Goal: Find specific page/section: Find specific page/section

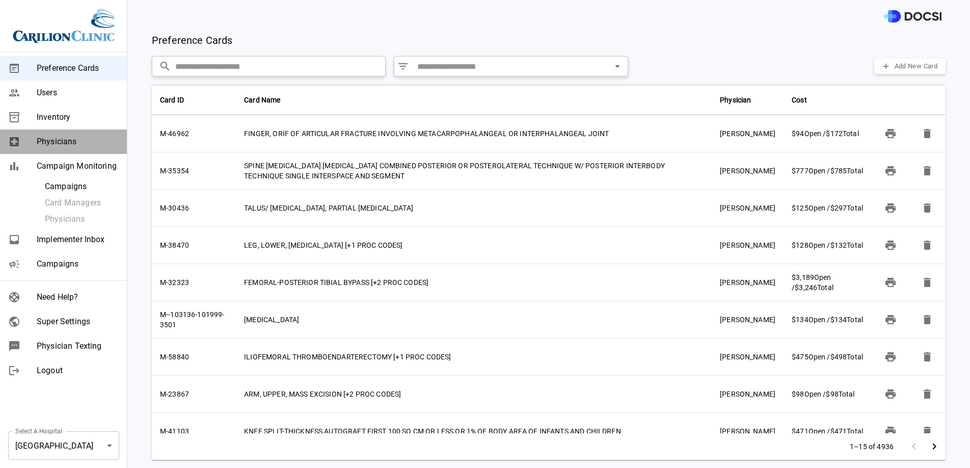
click at [86, 133] on div "Physicians" at bounding box center [63, 141] width 127 height 24
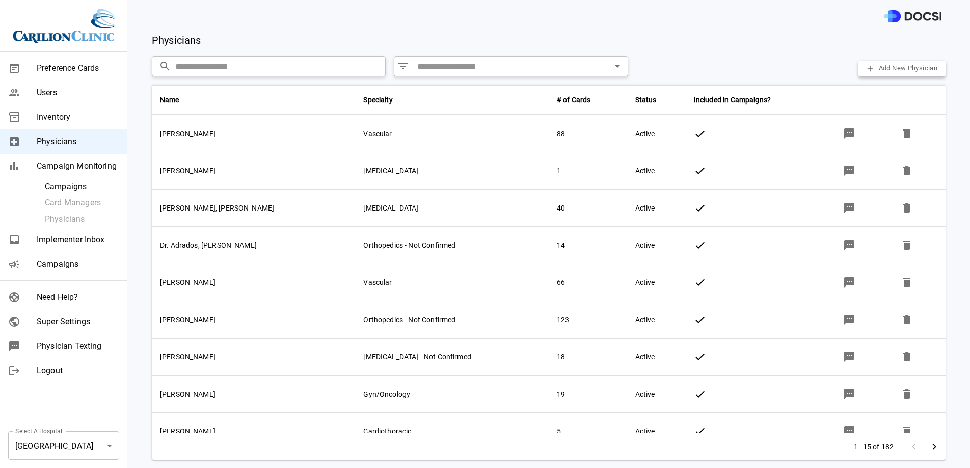
click at [75, 258] on span "Campaigns" at bounding box center [78, 264] width 82 height 12
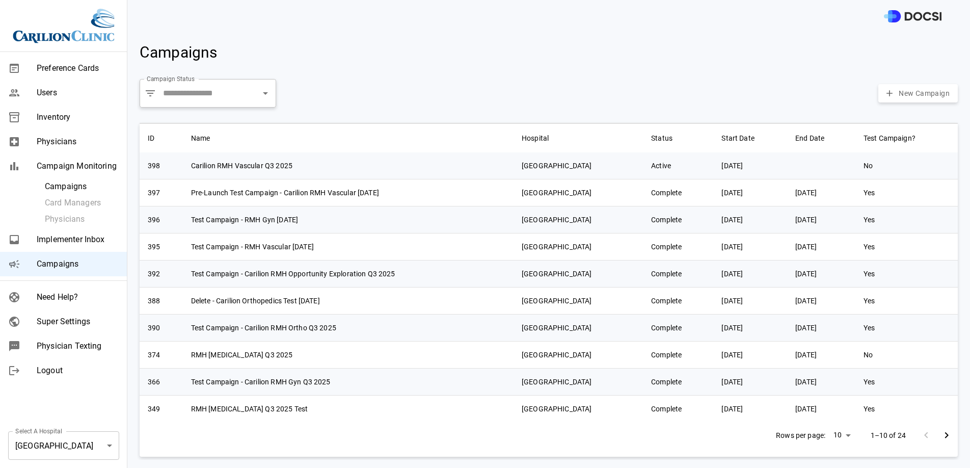
click at [99, 436] on body "Preference Cards Users Inventory Physicians Campaign Monitoring Campaigns Card …" at bounding box center [485, 234] width 970 height 468
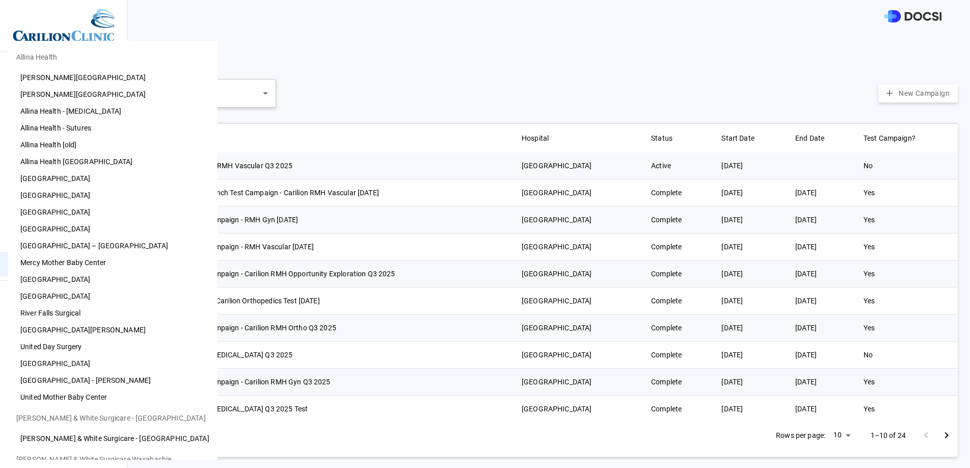
click at [101, 100] on li "[PERSON_NAME][GEOGRAPHIC_DATA]" at bounding box center [112, 94] width 209 height 17
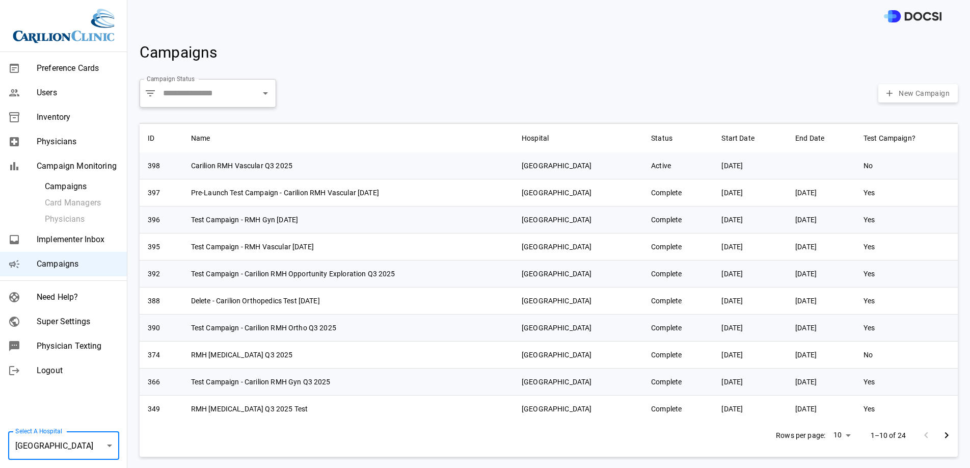
type input "**"
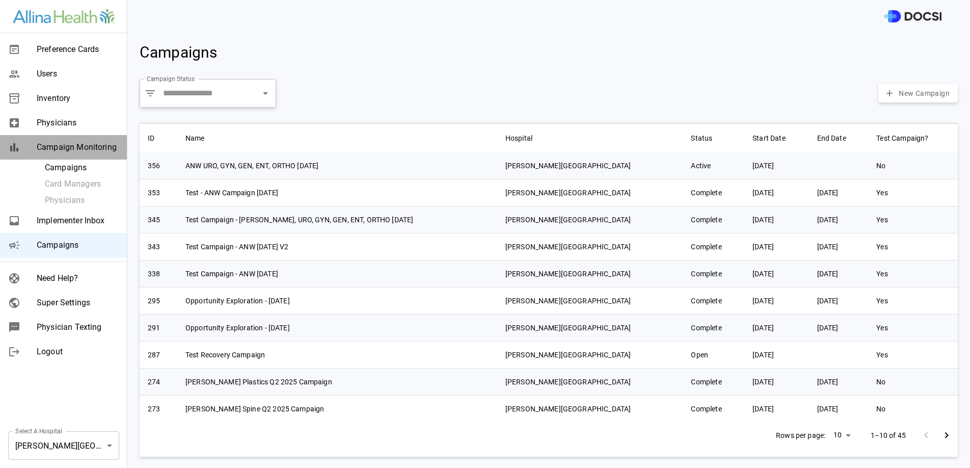
click at [89, 150] on span "Campaign Monitoring" at bounding box center [78, 147] width 82 height 12
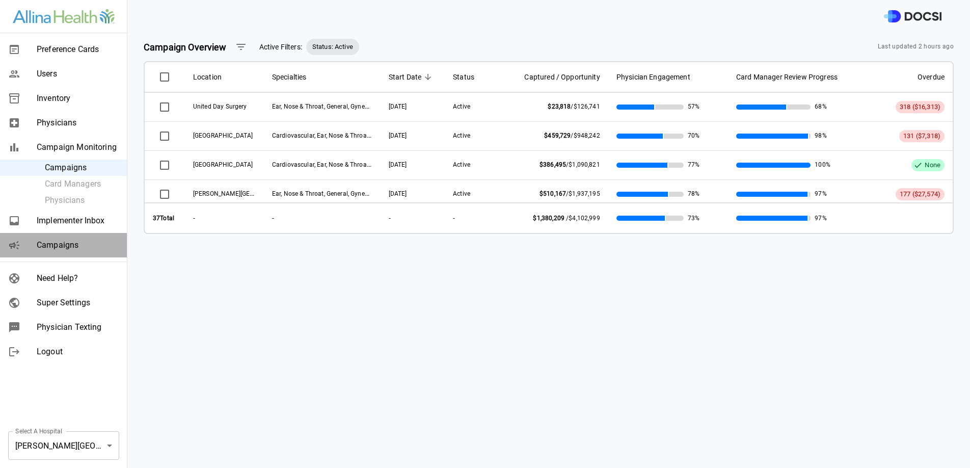
click at [80, 242] on span "Campaigns" at bounding box center [78, 245] width 82 height 12
